Goal: Information Seeking & Learning: Find specific fact

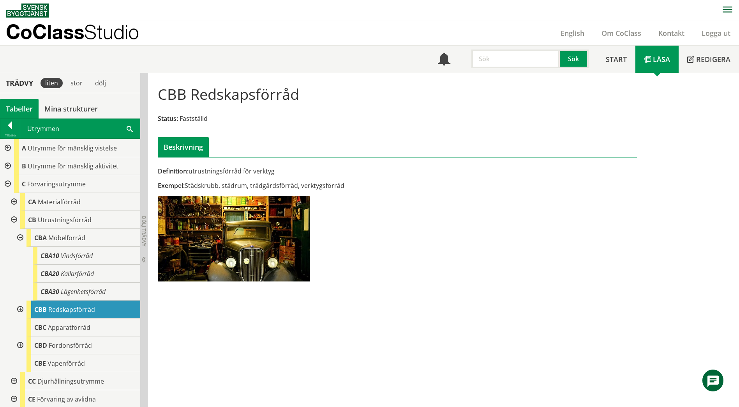
scroll to position [39, 0]
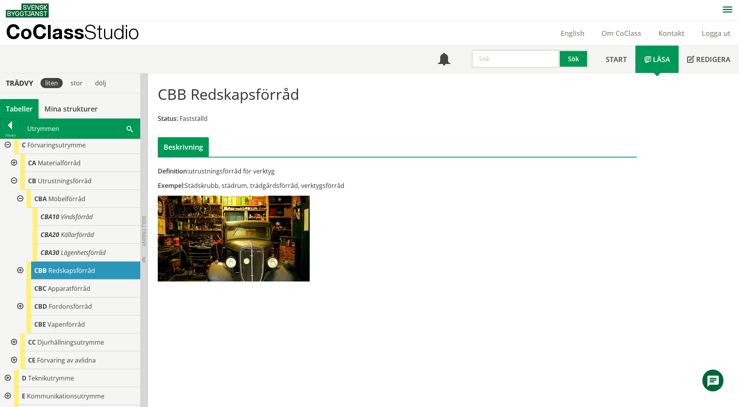
click at [127, 127] on span at bounding box center [130, 128] width 6 height 8
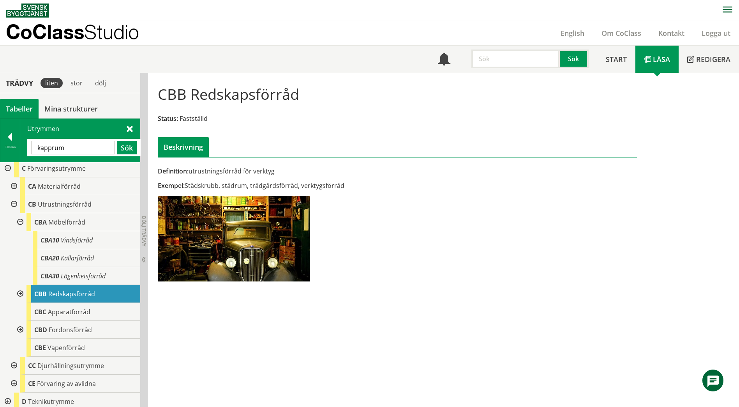
type input "kapprum"
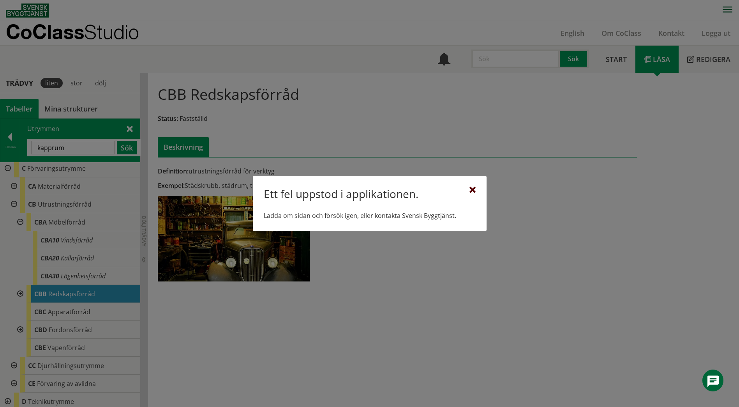
click at [471, 188] on div at bounding box center [472, 190] width 6 height 6
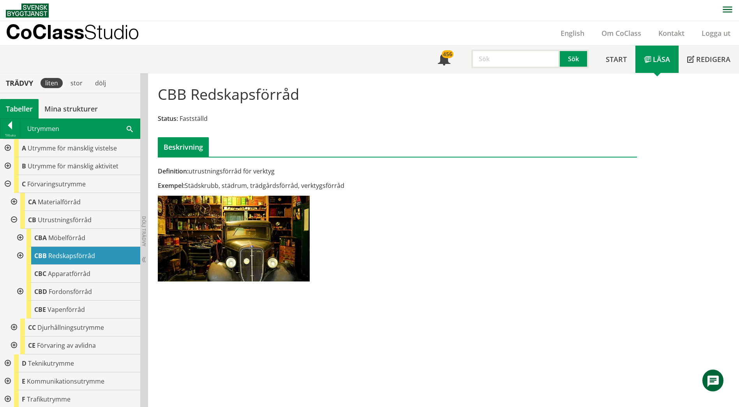
click at [130, 125] on span at bounding box center [130, 128] width 6 height 8
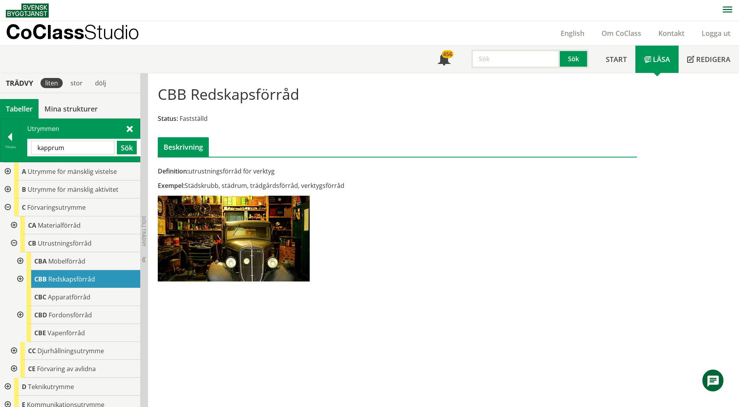
type input "kapprum"
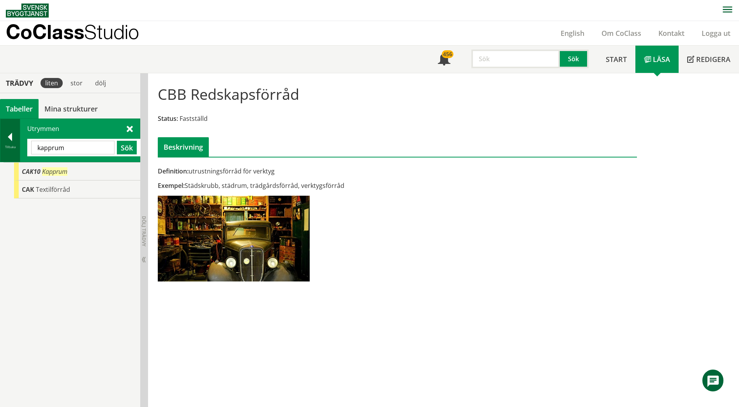
click at [7, 135] on div at bounding box center [9, 138] width 19 height 11
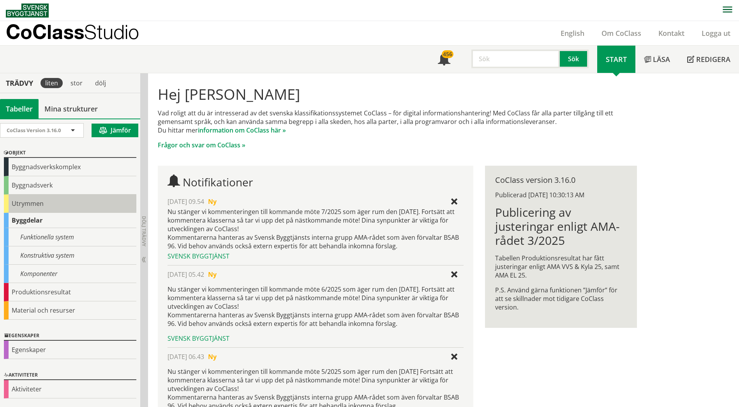
click at [19, 206] on div "Utrymmen" at bounding box center [70, 203] width 132 height 18
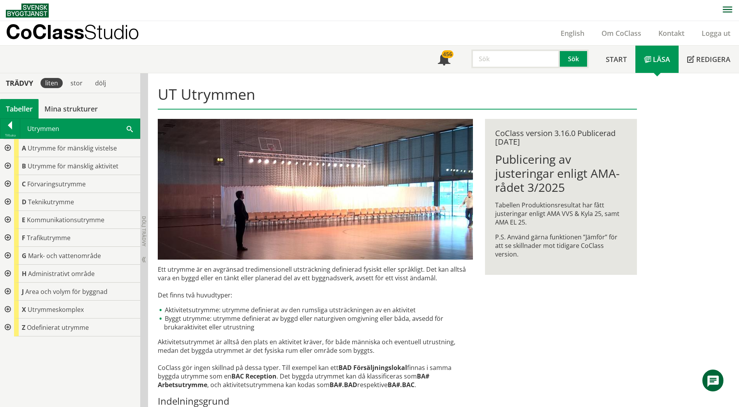
click at [9, 183] on div at bounding box center [7, 184] width 14 height 18
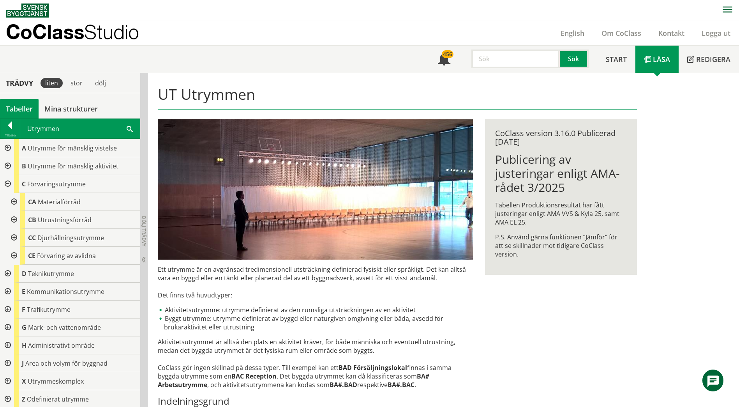
click at [14, 203] on div at bounding box center [13, 202] width 14 height 18
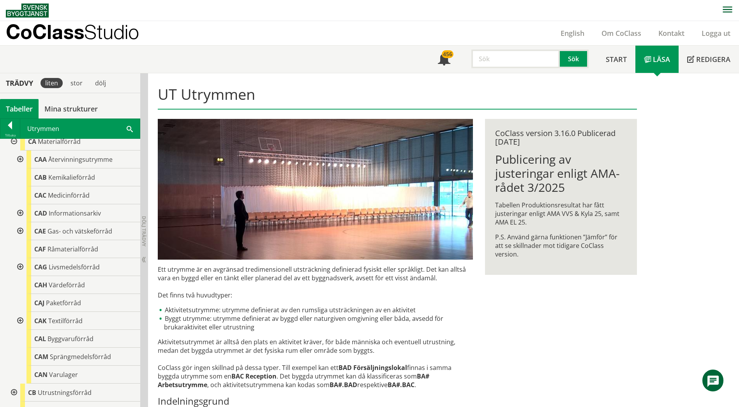
scroll to position [78, 0]
click at [19, 305] on div at bounding box center [19, 303] width 14 height 18
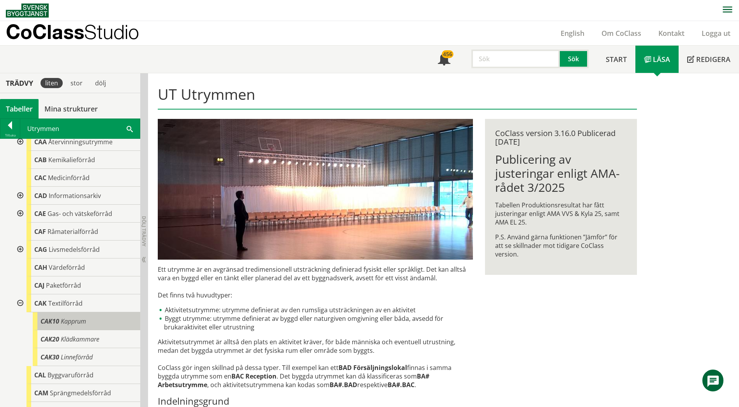
click at [59, 320] on div "CAK10 Kapprum" at bounding box center [87, 321] width 108 height 18
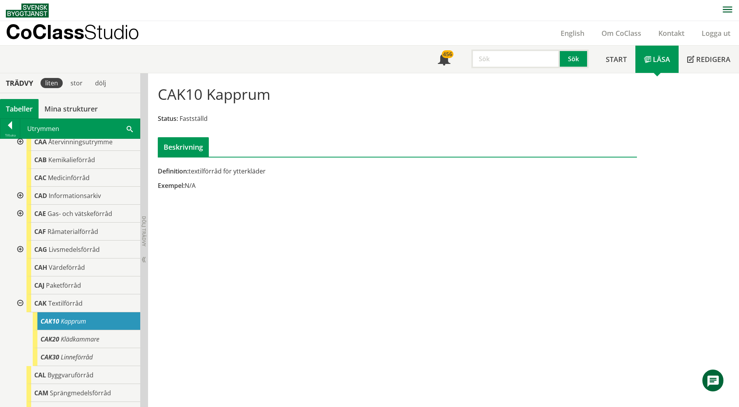
click at [131, 128] on span at bounding box center [130, 128] width 6 height 8
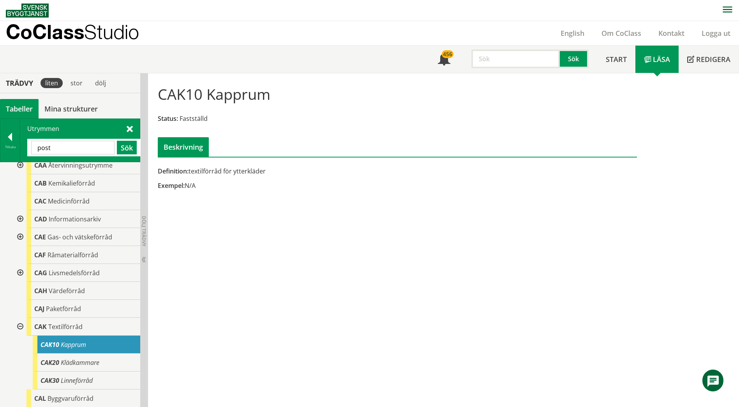
type input "post"
